Goal: Task Accomplishment & Management: Complete application form

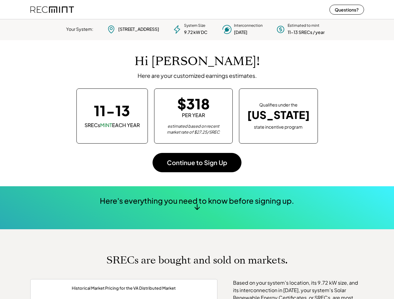
scroll to position [88, 174]
